Goal: Use online tool/utility: Utilize a website feature to perform a specific function

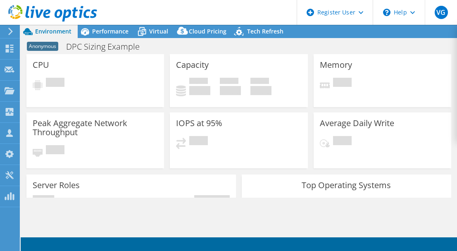
select select "USEast"
select select "USD"
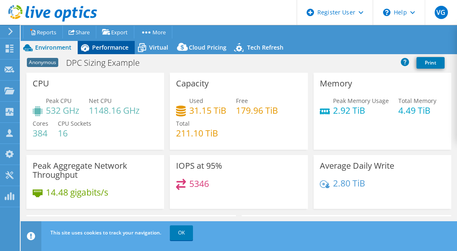
click at [119, 45] on span "Performance" at bounding box center [110, 47] width 36 height 8
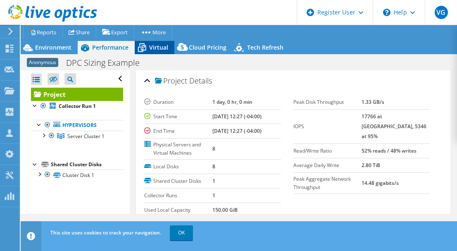
click at [151, 50] on span "Virtual" at bounding box center [158, 47] width 19 height 8
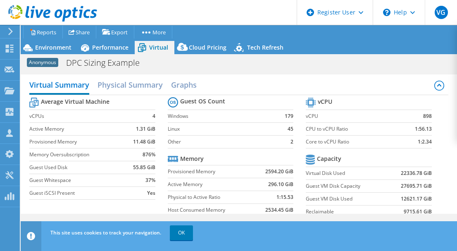
scroll to position [41, 0]
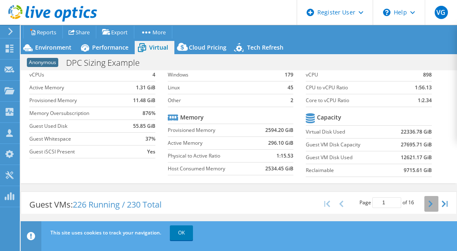
click at [428, 200] on icon "button" at bounding box center [430, 203] width 4 height 7
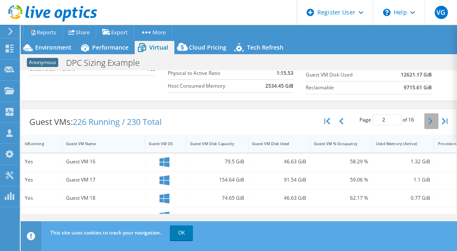
scroll to position [165, 0]
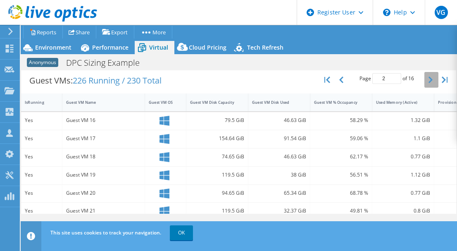
click at [424, 77] on button "button" at bounding box center [431, 80] width 14 height 16
click at [335, 79] on button "button" at bounding box center [342, 80] width 14 height 16
click at [339, 77] on icon "button" at bounding box center [341, 79] width 4 height 7
type input "1"
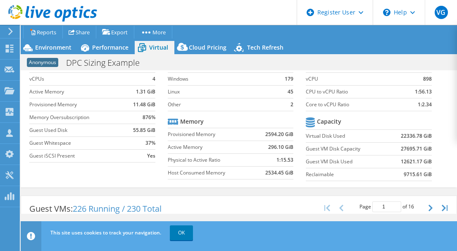
scroll to position [0, 0]
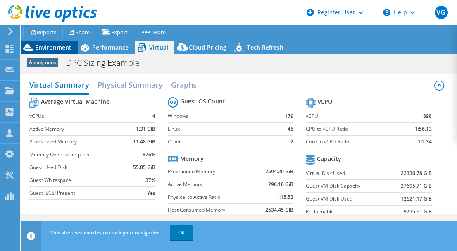
click at [53, 49] on span "Environment" at bounding box center [53, 47] width 36 height 8
